Goal: Task Accomplishment & Management: Complete application form

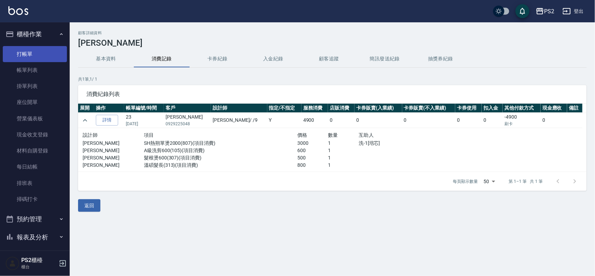
click at [51, 56] on link "打帳單" at bounding box center [35, 54] width 64 height 16
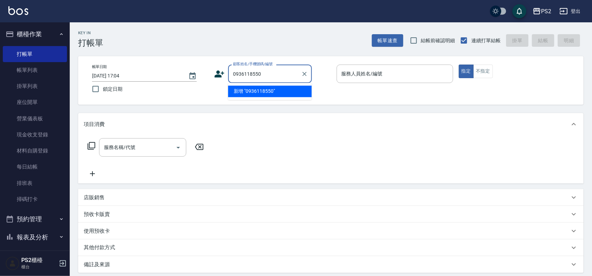
click at [274, 95] on li "新增 "0936118550"" at bounding box center [270, 92] width 84 height 12
type input "0936118550"
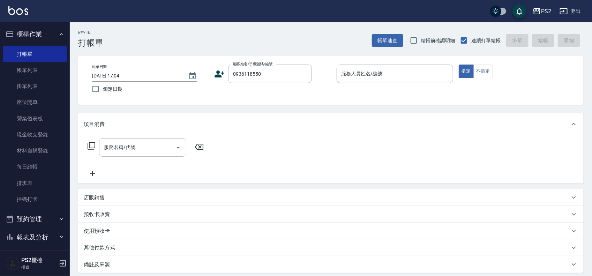
click at [219, 73] on icon at bounding box center [220, 73] width 10 height 7
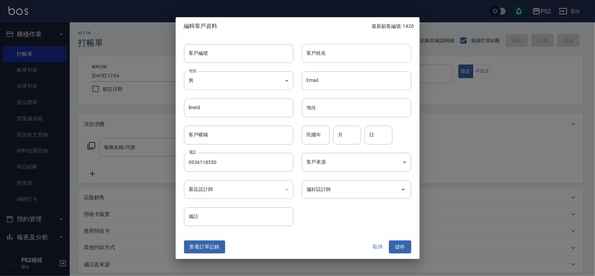
click at [338, 53] on input "客戶姓名" at bounding box center [357, 53] width 110 height 19
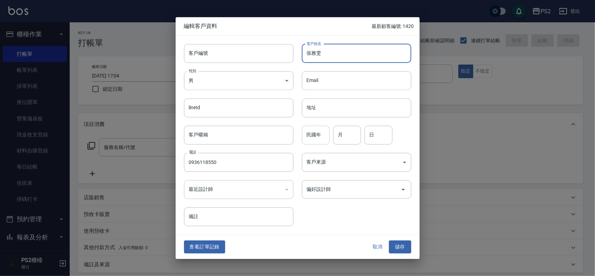
type input "張雅雯"
click at [311, 141] on input "民國年" at bounding box center [316, 135] width 28 height 19
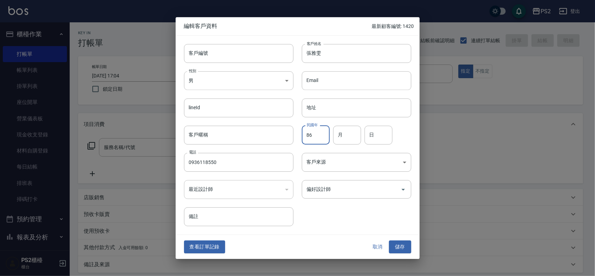
type input "86"
type input "10"
click at [400, 247] on button "儲存" at bounding box center [400, 247] width 22 height 13
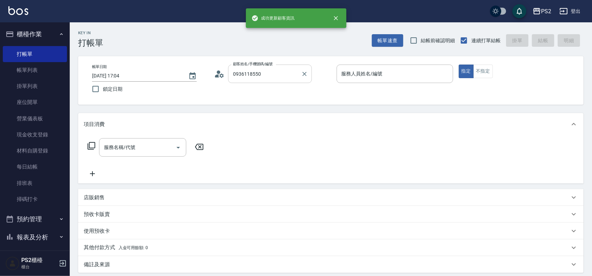
click at [293, 77] on input "0936118550" at bounding box center [264, 74] width 67 height 12
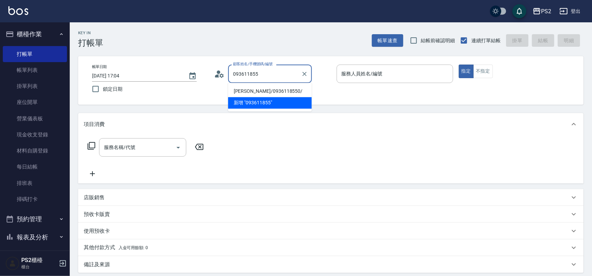
click at [280, 93] on li "[PERSON_NAME]/0936118550/" at bounding box center [270, 92] width 84 height 12
type input "[PERSON_NAME]/0936118550/"
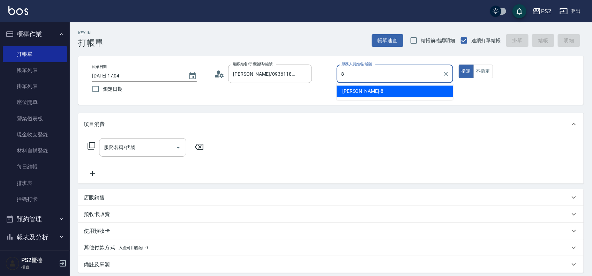
type input "Lori-8"
type button "true"
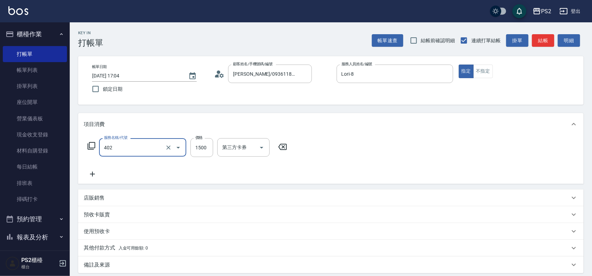
type input "染髮+髮還原1500(402)"
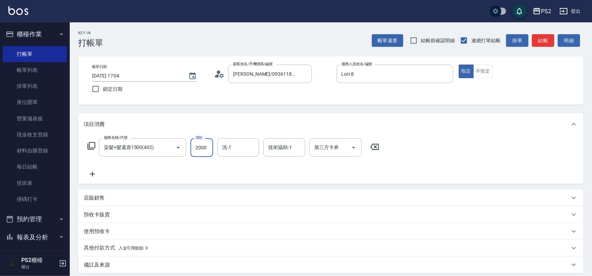
type input "2000"
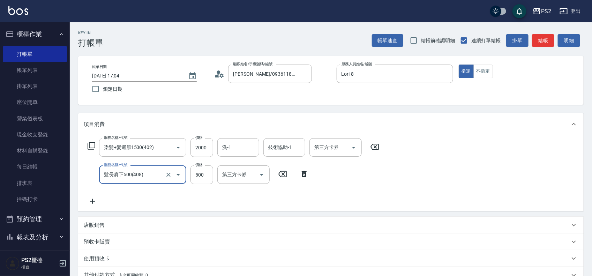
type input "髮長肩下500(408)"
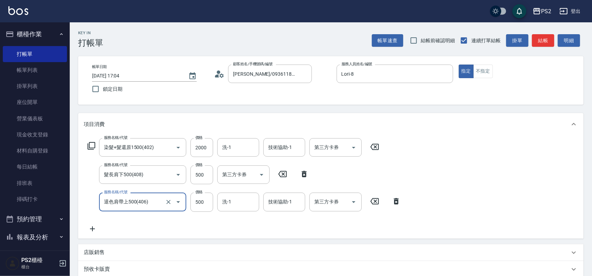
type input "退色肩帶上500(406)"
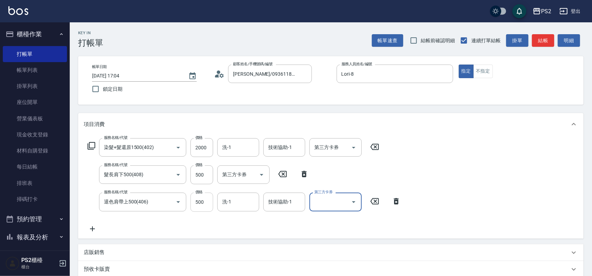
click at [203, 200] on input "500" at bounding box center [201, 201] width 23 height 19
type input "1000"
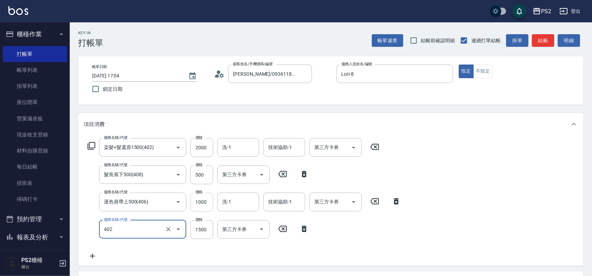
type input "染髮+髮還原1500(402)"
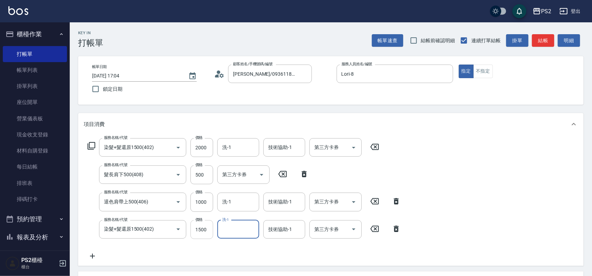
click at [203, 235] on input "1500" at bounding box center [201, 229] width 23 height 19
type input "2000"
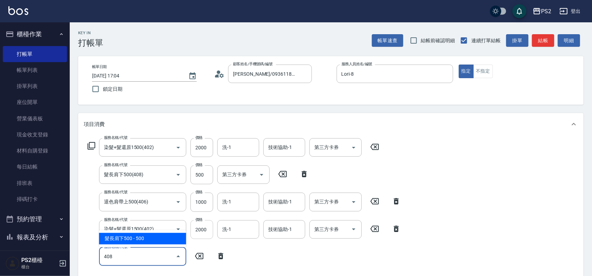
type input "髮長肩下500(408)"
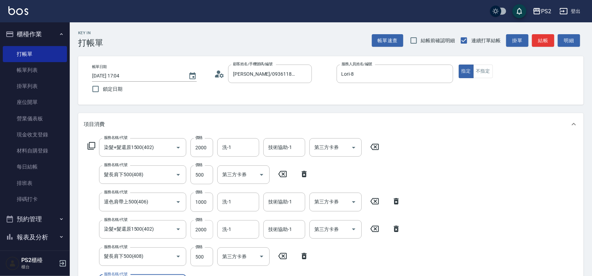
scroll to position [141, 0]
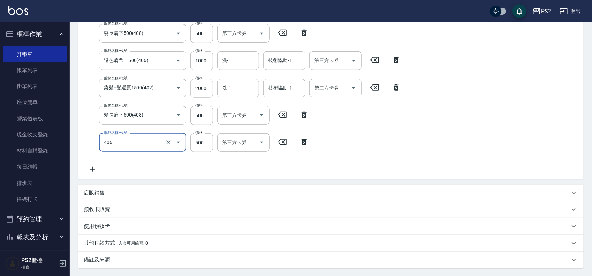
type input "退色肩帶上500(406)"
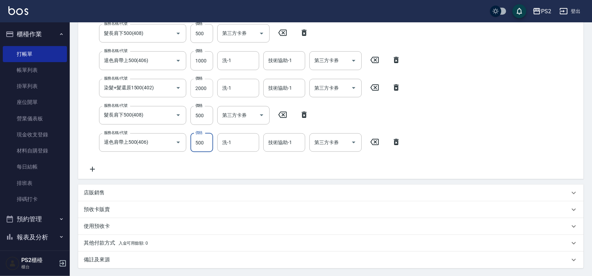
scroll to position [138, 0]
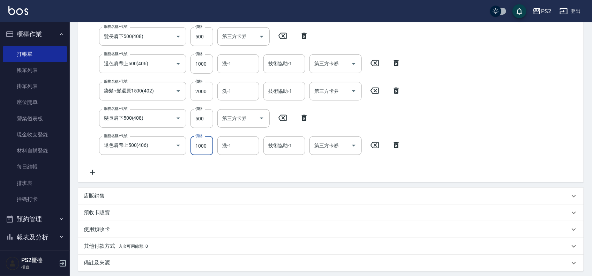
type input "1000"
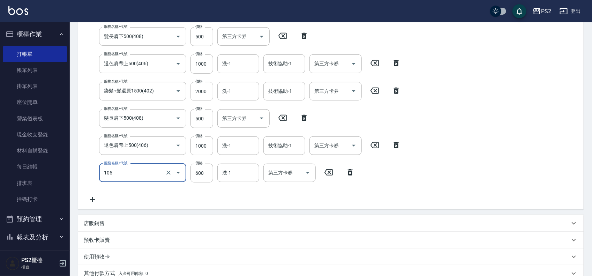
type input "A級洗剪600(105)"
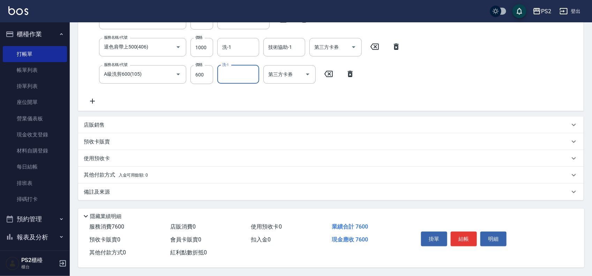
click at [118, 121] on div "店販銷售" at bounding box center [327, 124] width 486 height 7
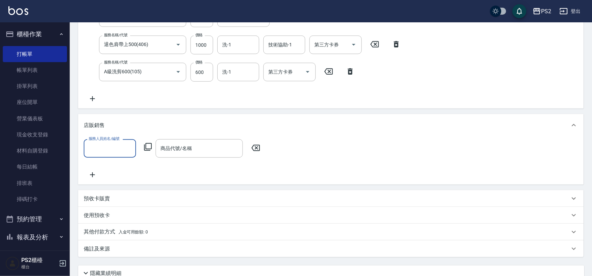
scroll to position [0, 0]
type input "Lori-8"
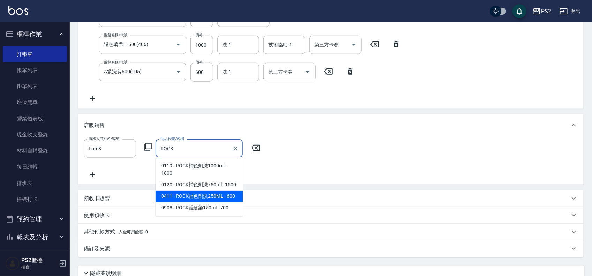
click at [205, 195] on span "0411 - ROCK補色劑洗250ML - 600" at bounding box center [199, 196] width 87 height 12
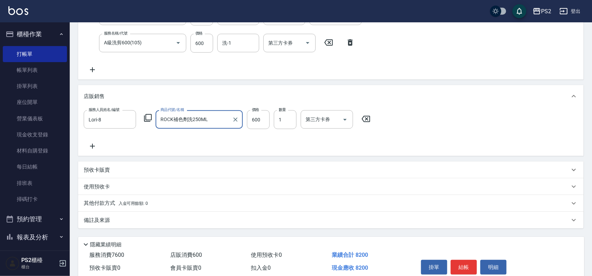
scroll to position [299, 0]
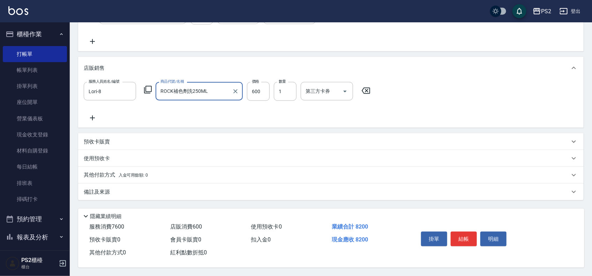
type input "ROCK補色劑洗250ML"
click at [116, 173] on p "其他付款方式 入金可用餘額: 0" at bounding box center [116, 175] width 64 height 8
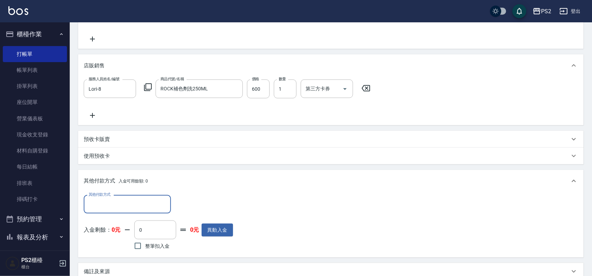
scroll to position [0, 0]
click at [116, 202] on input "其他付款方式" at bounding box center [127, 204] width 81 height 12
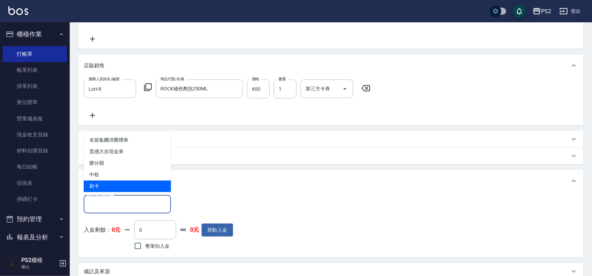
click at [118, 183] on span "刷卡" at bounding box center [127, 187] width 87 height 12
type input "刷卡"
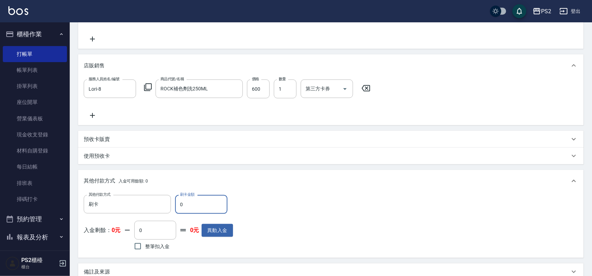
drag, startPoint x: 184, startPoint y: 207, endPoint x: 177, endPoint y: 207, distance: 7.0
click at [177, 207] on input "0" at bounding box center [201, 204] width 52 height 19
click at [175, 208] on input "0" at bounding box center [201, 204] width 52 height 19
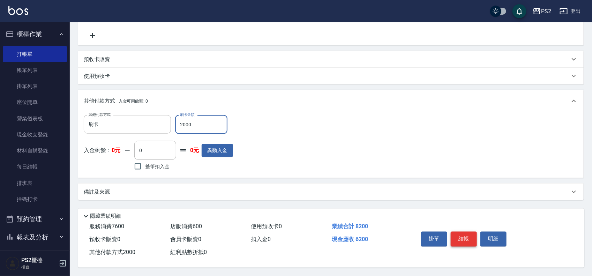
type input "2000"
click at [459, 233] on button "結帳" at bounding box center [464, 239] width 26 height 15
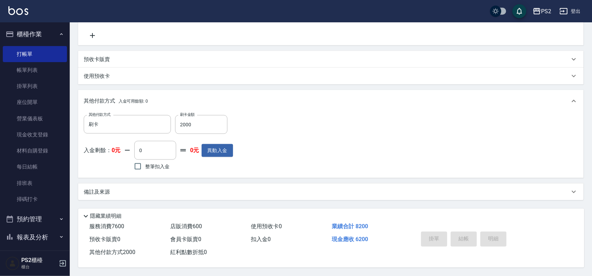
type input "[DATE] 17:05"
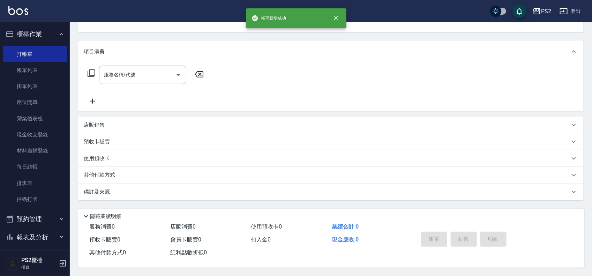
scroll to position [0, 0]
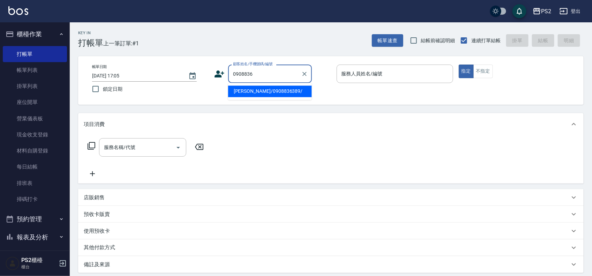
click at [266, 78] on input "0908836" at bounding box center [264, 74] width 67 height 12
click at [267, 88] on li "[PERSON_NAME]/0908836389/" at bounding box center [270, 92] width 84 height 12
type input "[PERSON_NAME]/0908836389/"
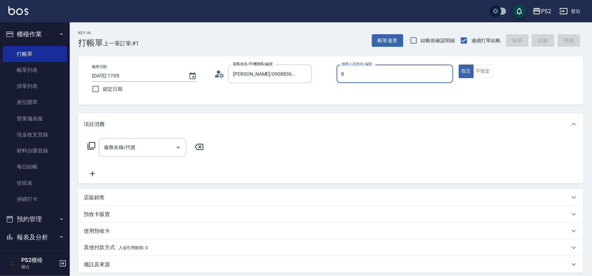
type input "Lori-8"
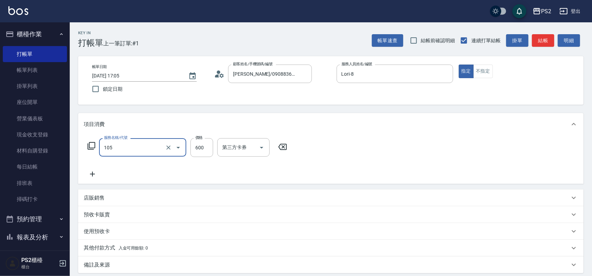
type input "A級洗剪600(105)"
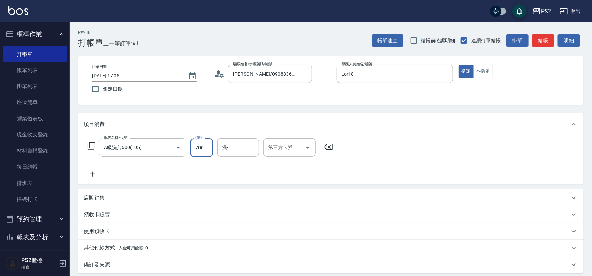
type input "700"
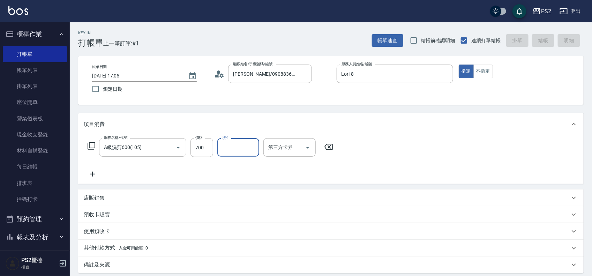
type input "[DATE] 17:06"
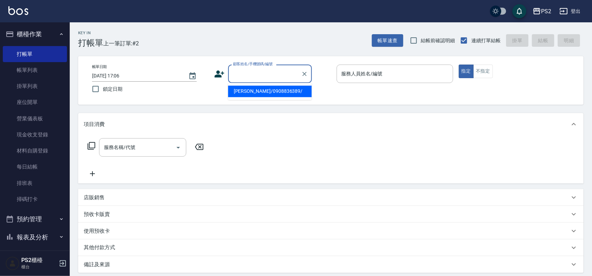
click at [271, 79] on input "顧客姓名/手機號碼/編號" at bounding box center [264, 74] width 67 height 12
type input "0981250080"
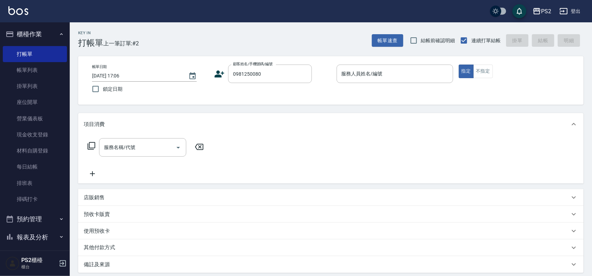
click at [222, 74] on icon at bounding box center [220, 73] width 10 height 7
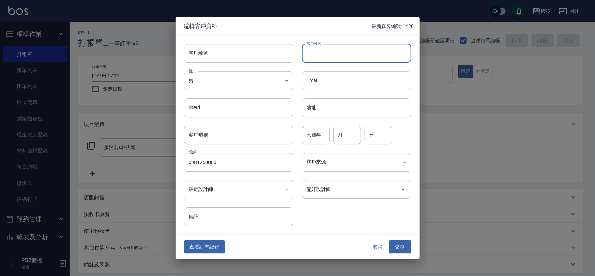
click at [328, 53] on input "客戶姓名" at bounding box center [357, 53] width 110 height 19
type input "[PERSON_NAME]"
click at [315, 139] on input "民國年" at bounding box center [316, 135] width 28 height 19
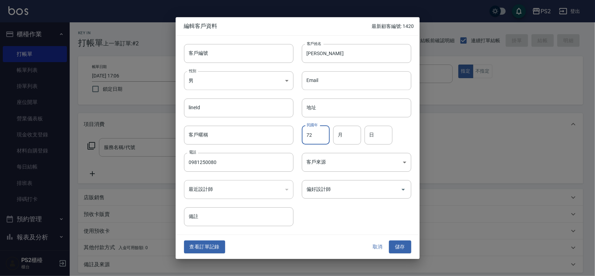
type input "72"
type input "5"
type input "20"
click at [402, 246] on button "儲存" at bounding box center [400, 247] width 22 height 13
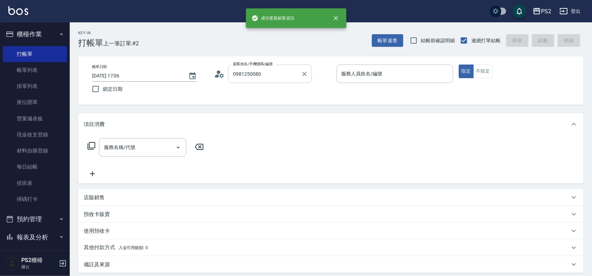
click at [276, 76] on input "0981250080" at bounding box center [264, 74] width 67 height 12
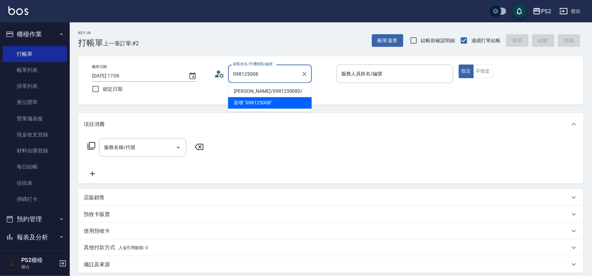
click at [276, 91] on li "[PERSON_NAME]/0981250080/" at bounding box center [270, 92] width 84 height 12
type input "[PERSON_NAME]/0981250080/"
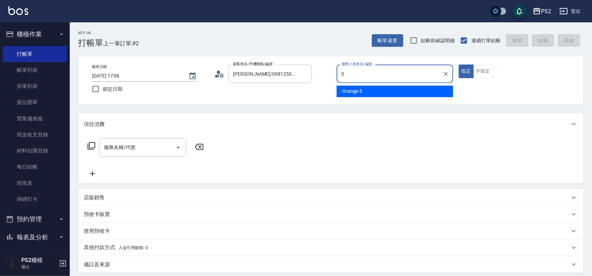
type input "Orange-5"
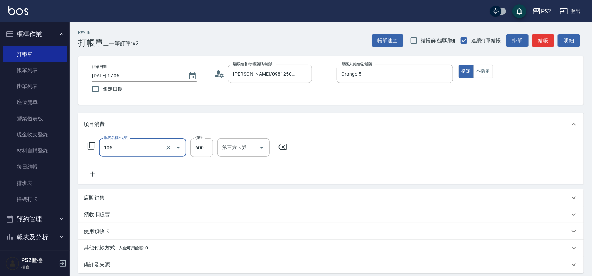
type input "A級洗剪600(105)"
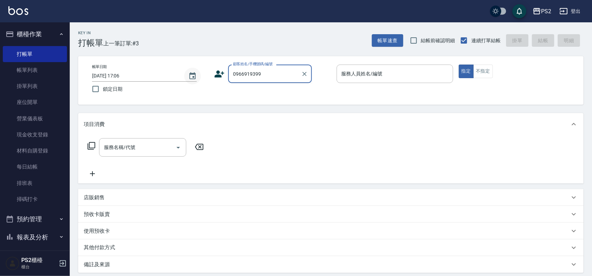
drag, startPoint x: 284, startPoint y: 73, endPoint x: 195, endPoint y: 73, distance: 88.9
click at [195, 73] on div "帳單日期 [DATE] 17:06 鎖定日期 顧客姓名/手機號碼/編號 0966919399 顧客姓名/手機號碼/編號 服務人員姓名/編號 服務人員姓名/編號…" at bounding box center [330, 81] width 489 height 32
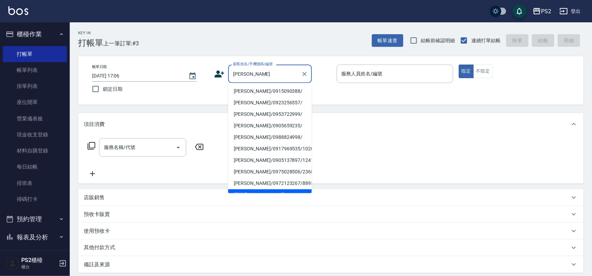
type input "0966919399"
click at [206, 76] on div "帳單日期 [DATE] 17:06 鎖定日期" at bounding box center [150, 81] width 116 height 32
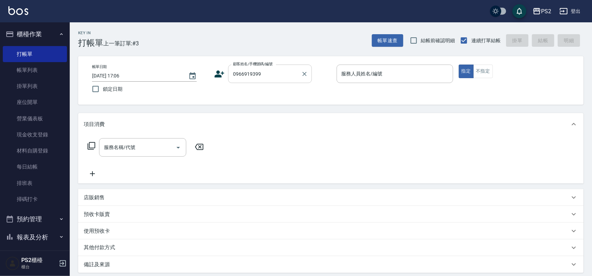
click at [285, 66] on div "0966919399 顧客姓名/手機號碼/編號" at bounding box center [270, 74] width 84 height 18
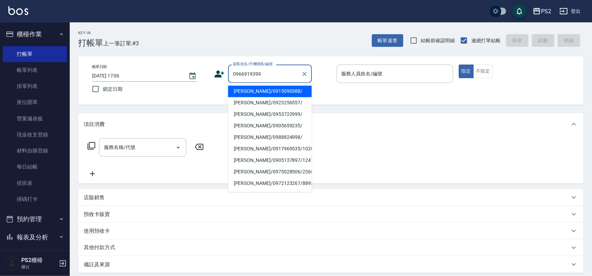
click at [218, 75] on icon at bounding box center [220, 73] width 10 height 7
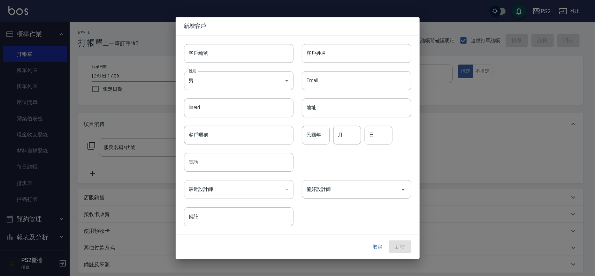
type input "0966919399"
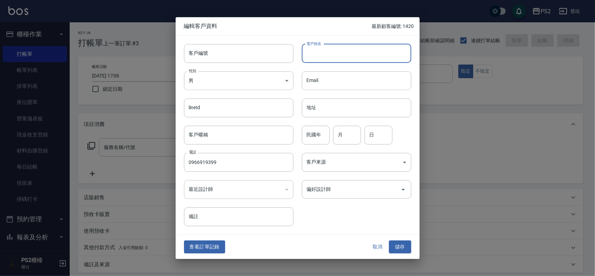
click at [345, 58] on input "客戶姓名" at bounding box center [357, 53] width 110 height 19
type input "[PERSON_NAME]"
click at [313, 137] on input "民國年" at bounding box center [316, 135] width 28 height 19
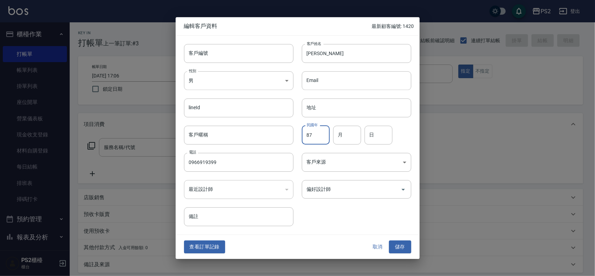
type input "87"
type input "5"
type input "2"
click at [405, 249] on button "儲存" at bounding box center [400, 247] width 22 height 13
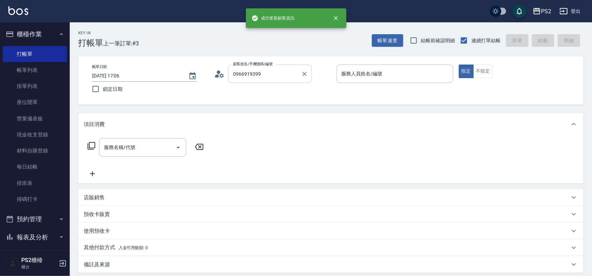
click at [271, 78] on input "0966919399" at bounding box center [264, 74] width 67 height 12
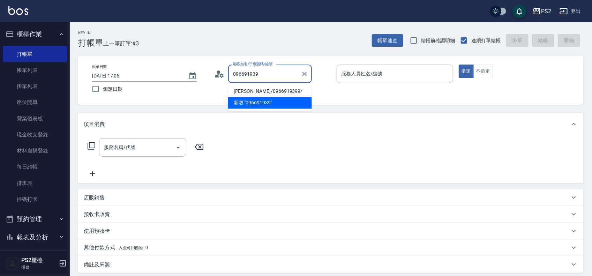
click at [262, 91] on li "[PERSON_NAME]/0966919399/" at bounding box center [270, 92] width 84 height 12
type input "[PERSON_NAME]/0966919399/"
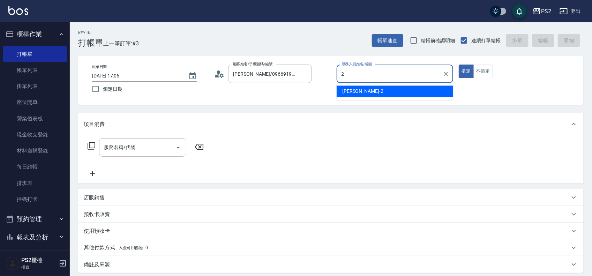
type input "[PERSON_NAME]-2"
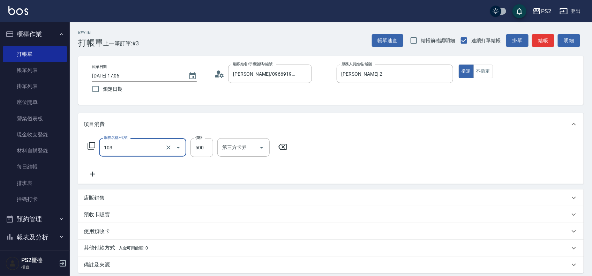
type input "B級洗剪500(103)"
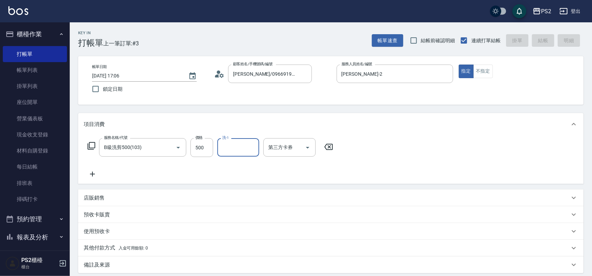
type input "[DATE] 17:09"
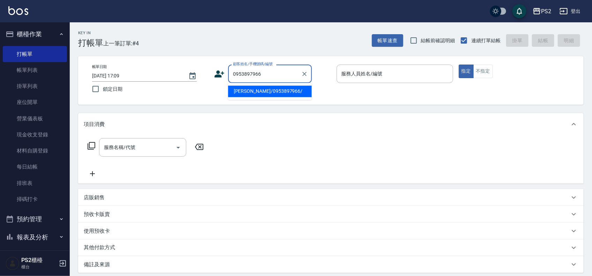
type input "[PERSON_NAME]/0953897966/"
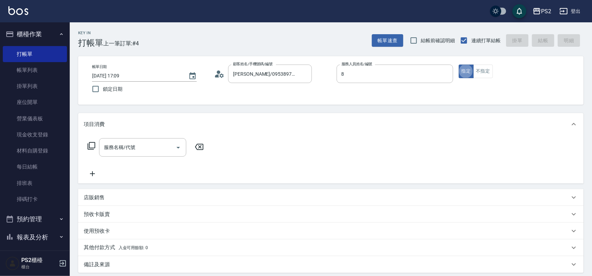
type input "Lori-8"
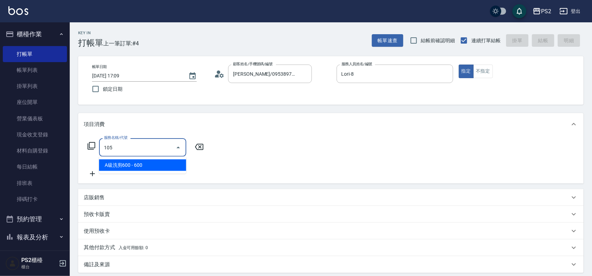
type input "A級洗剪600(105)"
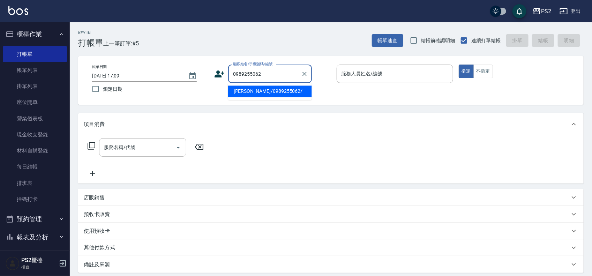
type input "[PERSON_NAME]/0989255062/"
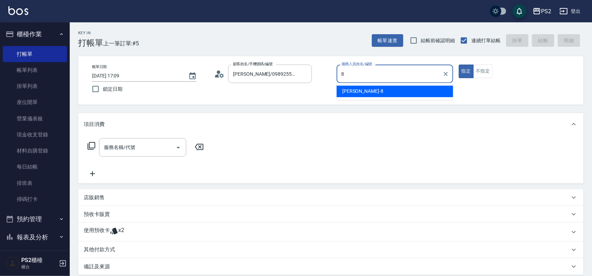
type input "Lori-8"
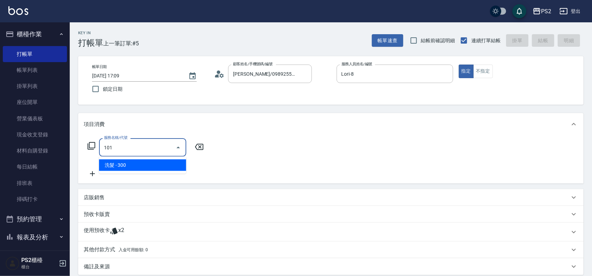
type input "洗髮(101)"
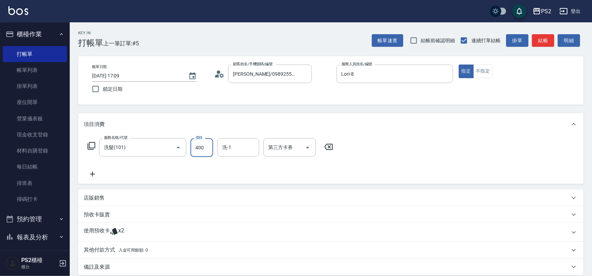
type input "400"
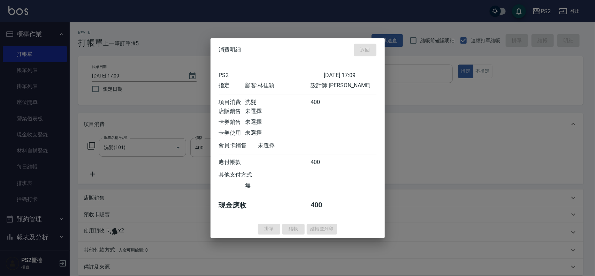
type input "[DATE] 17:10"
